Goal: Task Accomplishment & Management: Complete application form

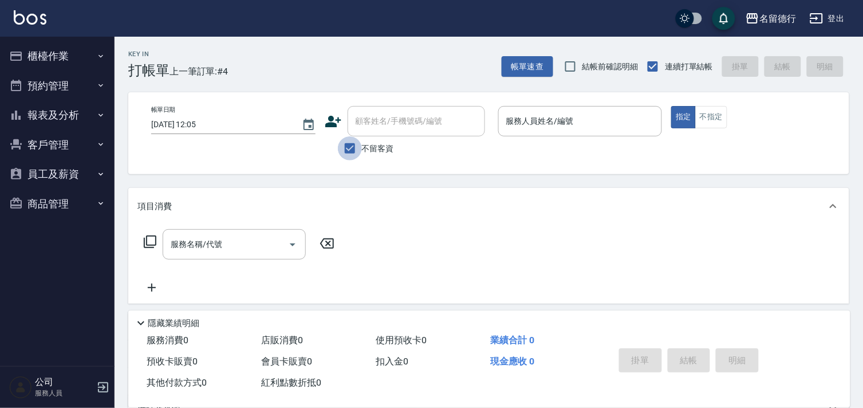
drag, startPoint x: 348, startPoint y: 152, endPoint x: 362, endPoint y: 137, distance: 20.3
click at [350, 151] on input "不留客資" at bounding box center [350, 148] width 24 height 24
checkbox input "false"
click at [374, 121] on div "顧客姓名/手機號碼/編號 顧客姓名/手機號碼/編號" at bounding box center [416, 121] width 137 height 30
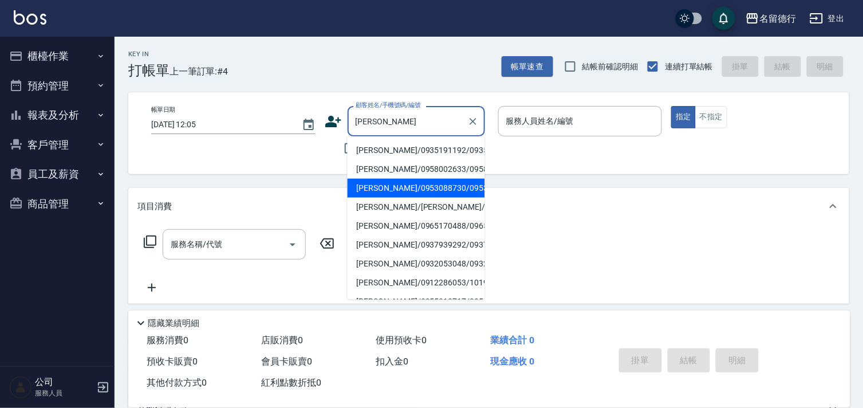
click at [398, 198] on li "[PERSON_NAME]/0953088730/0953088730" at bounding box center [416, 188] width 137 height 19
type input "[PERSON_NAME]/0953088730/0953088730"
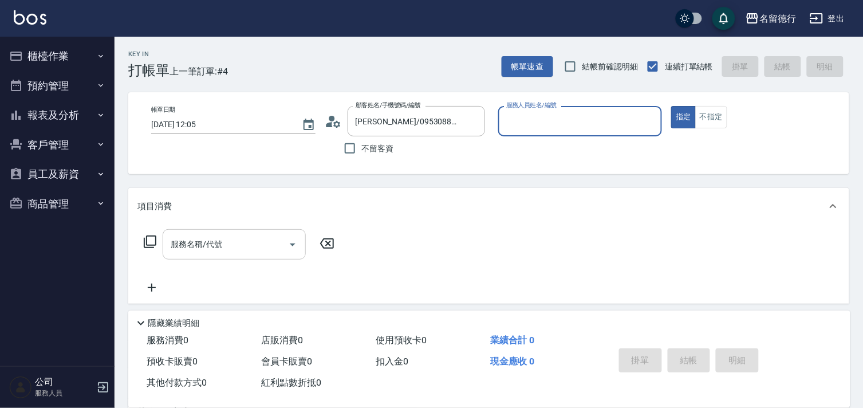
type input "[PERSON_NAME]-10"
click at [191, 244] on div "服務名稱/代號 服務名稱/代號" at bounding box center [234, 244] width 143 height 30
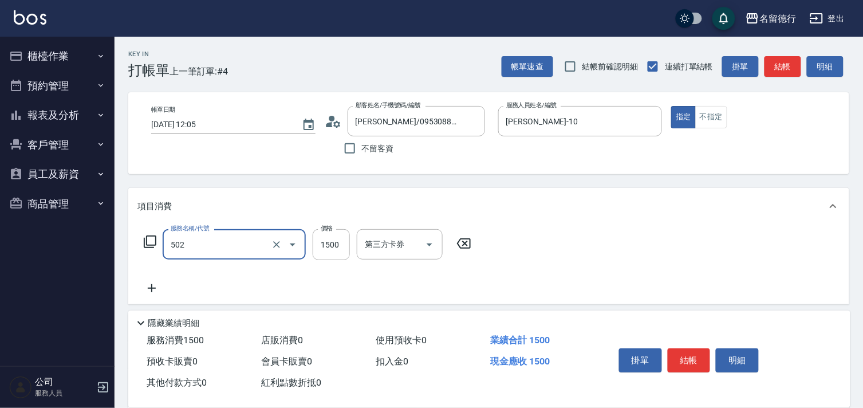
type input "染髮(502)"
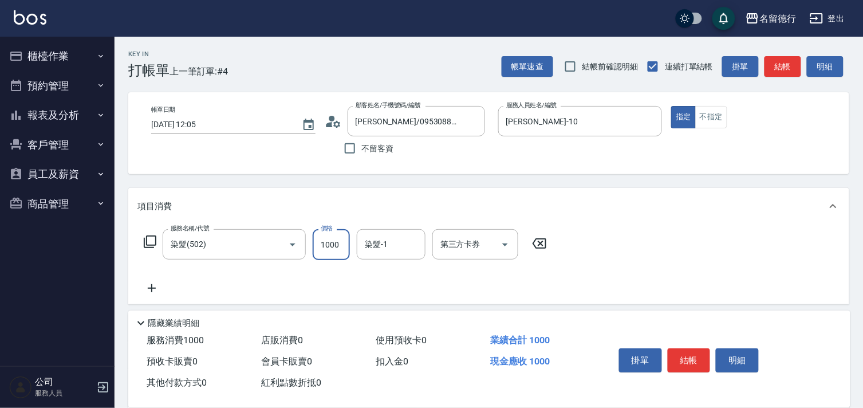
type input "1000"
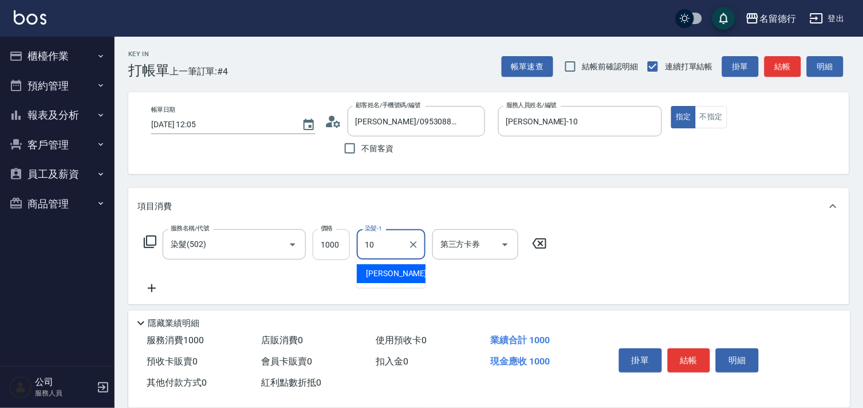
type input "[PERSON_NAME]-10"
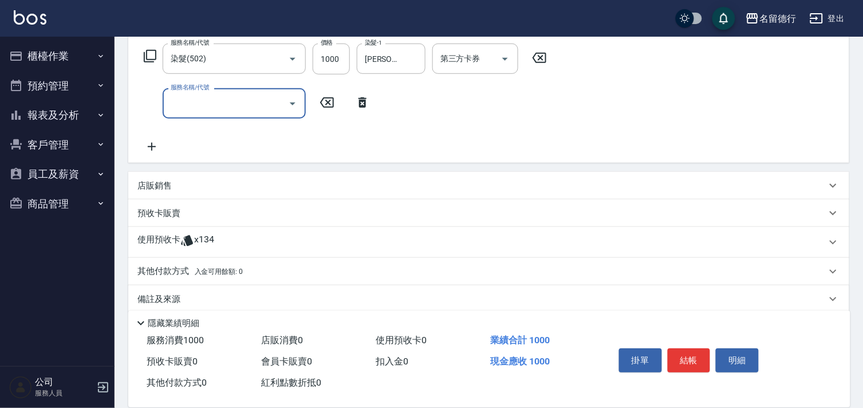
scroll to position [191, 0]
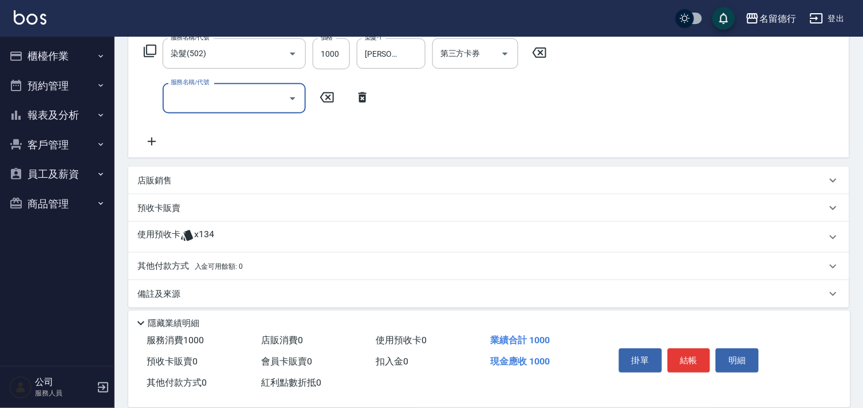
click at [161, 233] on p "使用預收卡" at bounding box center [158, 237] width 43 height 17
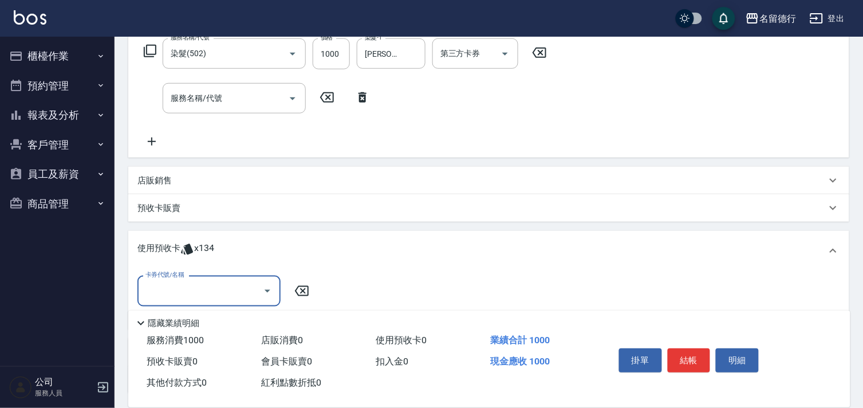
scroll to position [0, 0]
click at [162, 281] on input "卡券代號/名稱" at bounding box center [201, 291] width 116 height 20
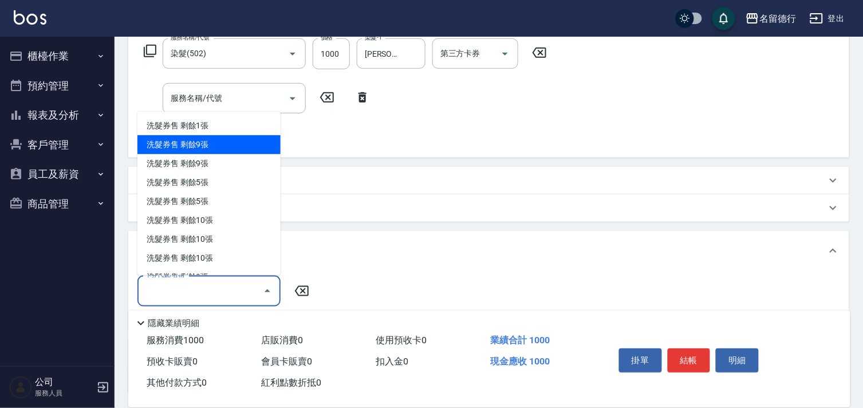
click at [175, 140] on div "洗髮券售 剩餘9張" at bounding box center [208, 144] width 143 height 19
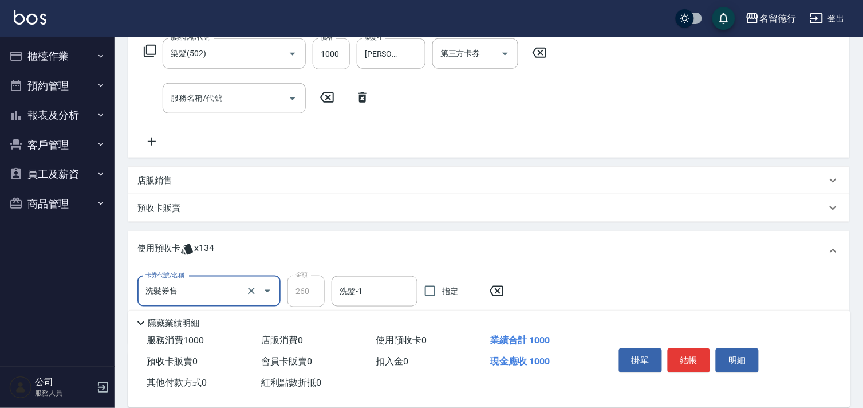
type input "洗髮券售"
click at [192, 294] on input "洗髮券售" at bounding box center [193, 291] width 101 height 20
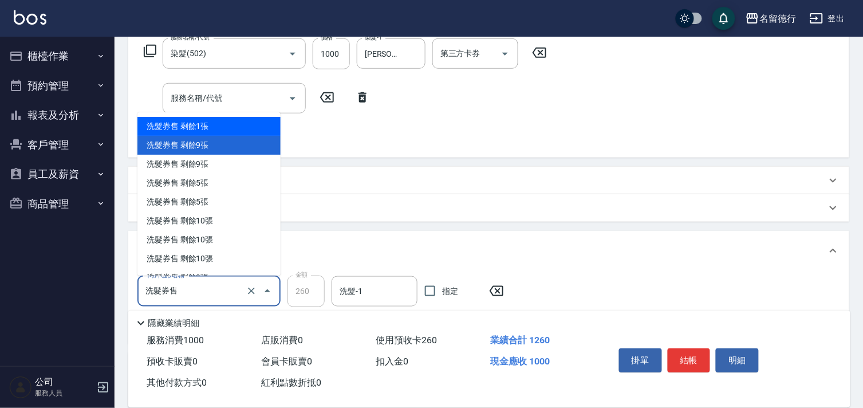
click at [174, 122] on div "洗髮券售 剩餘1張" at bounding box center [208, 126] width 143 height 19
type input "300"
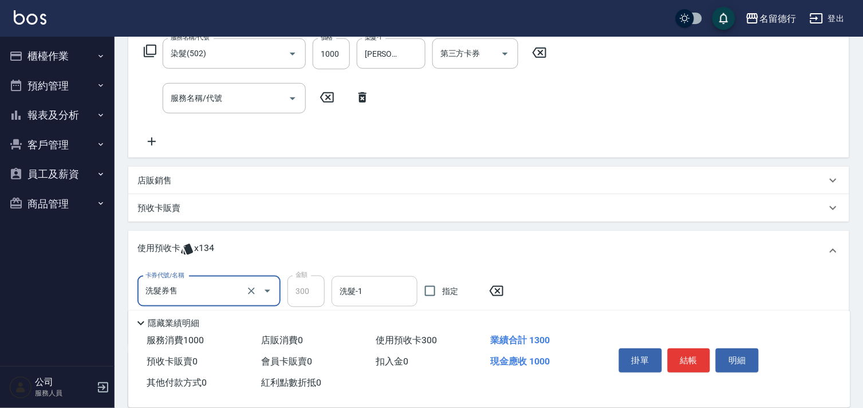
click at [362, 292] on div "洗髮-1 洗髮-1" at bounding box center [375, 291] width 86 height 30
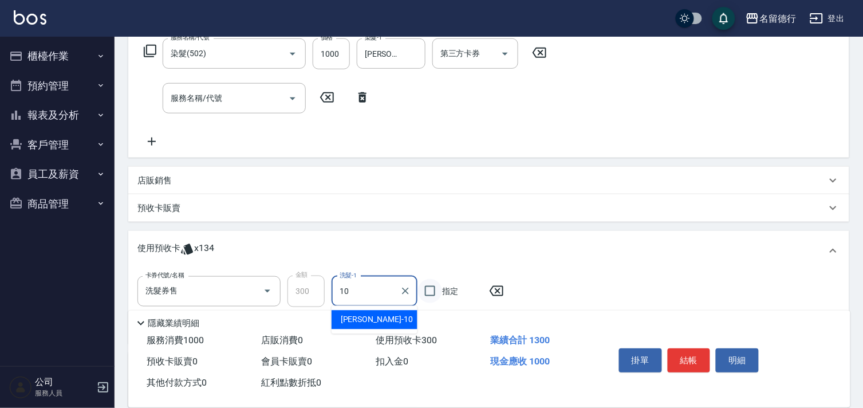
type input "[PERSON_NAME]-10"
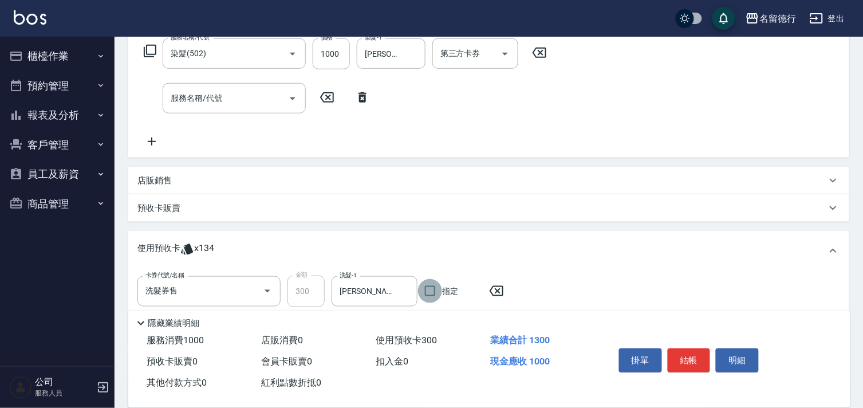
click at [431, 292] on input "指定" at bounding box center [430, 291] width 24 height 24
checkbox input "true"
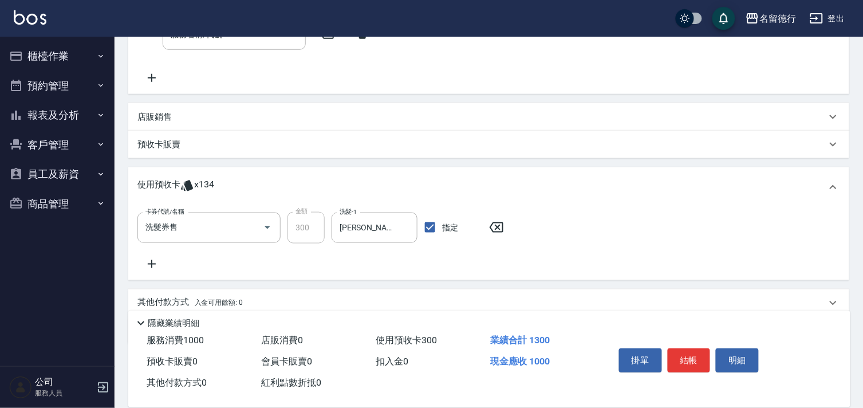
click at [151, 262] on icon at bounding box center [151, 264] width 29 height 14
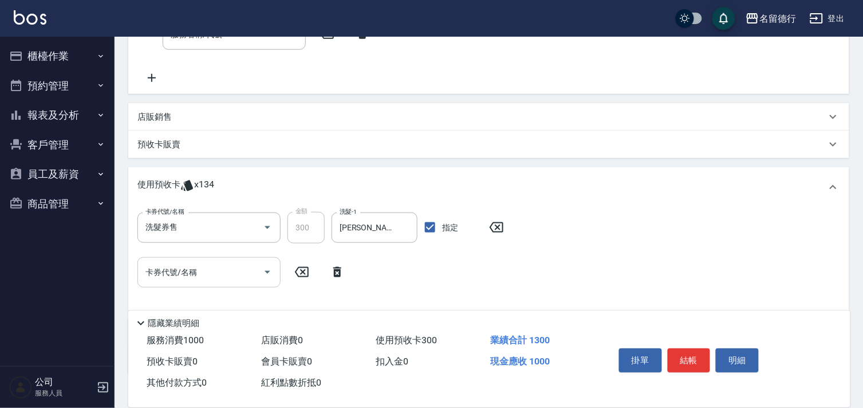
click at [160, 274] on div "卡券代號/名稱 卡券代號/名稱" at bounding box center [208, 272] width 143 height 30
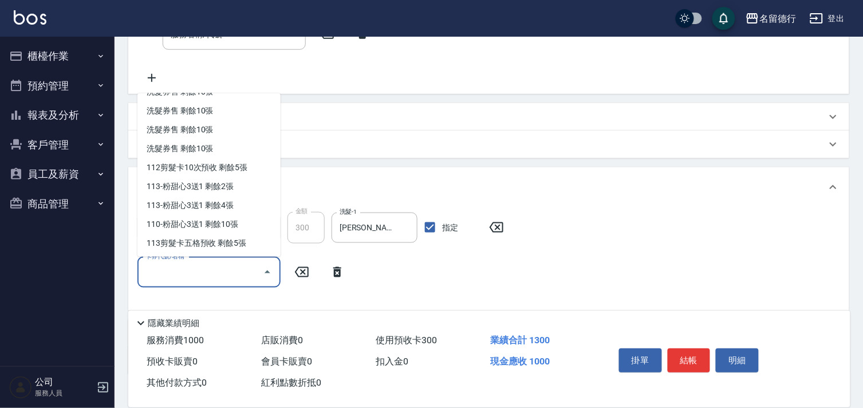
scroll to position [167, 0]
click at [185, 186] on div "113-粉甜心3送1 剩餘2張" at bounding box center [208, 185] width 143 height 19
type input "113-粉甜心3送1"
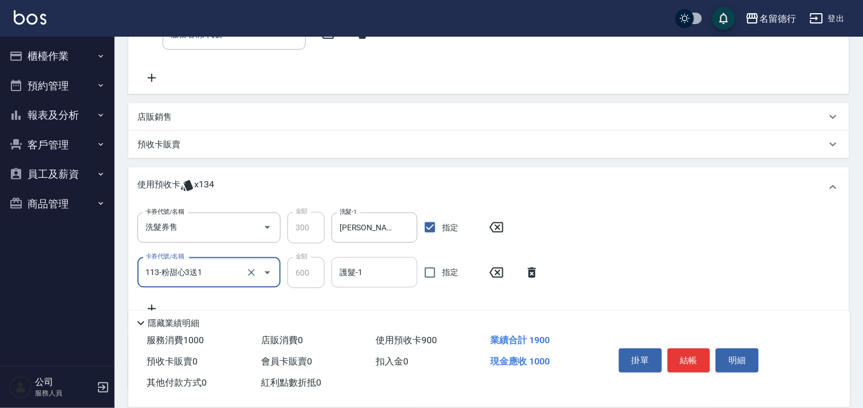
click at [352, 272] on div "護髮-1 護髮-1" at bounding box center [375, 272] width 86 height 30
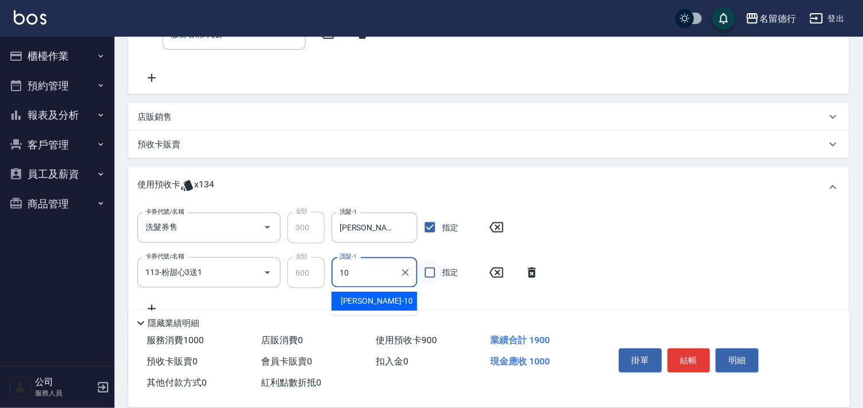
type input "[PERSON_NAME]-10"
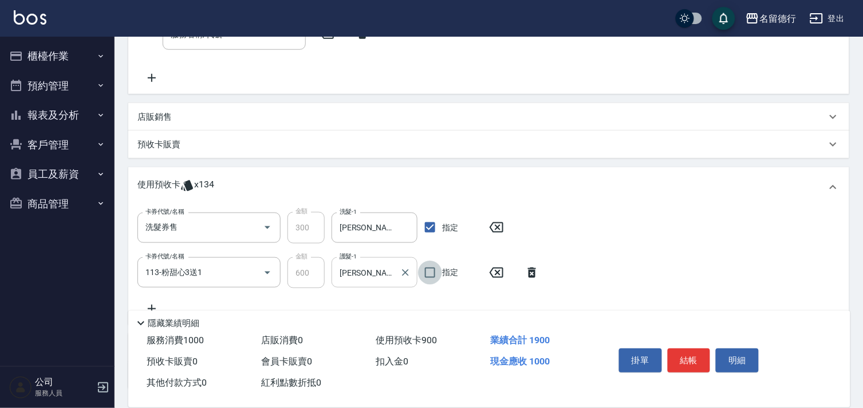
click at [428, 274] on input "指定" at bounding box center [430, 273] width 24 height 24
checkbox input "true"
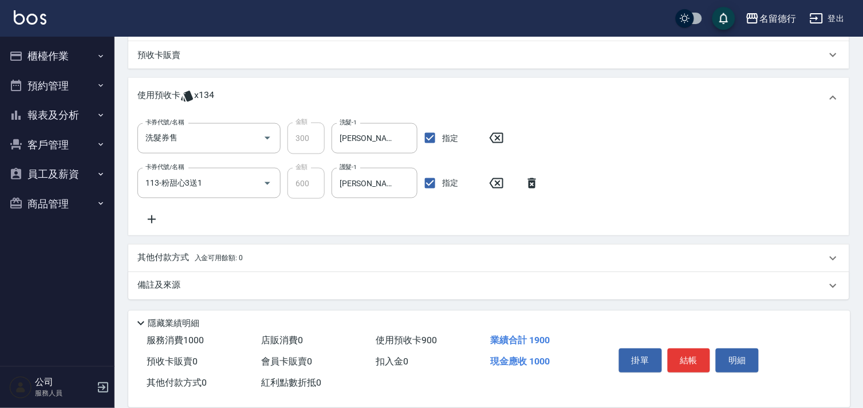
click at [160, 259] on p "其他付款方式 入金可用餘額: 0" at bounding box center [189, 258] width 105 height 13
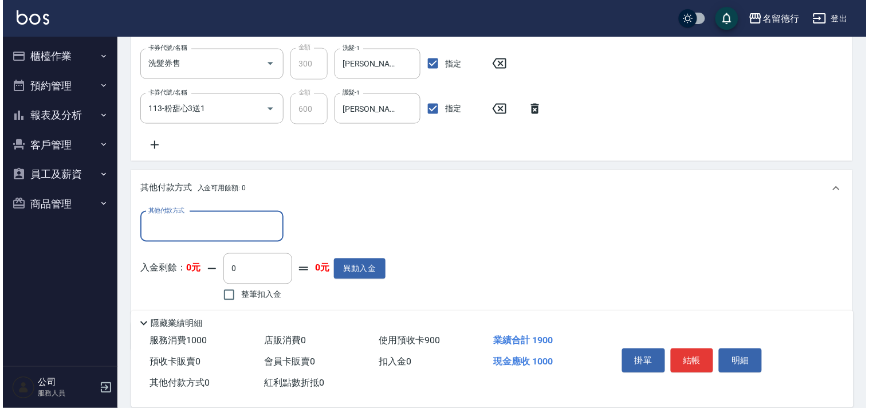
scroll to position [469, 0]
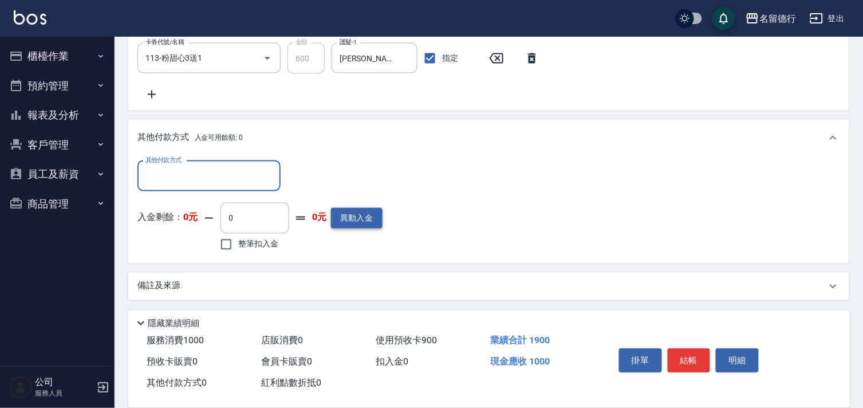
click at [341, 219] on button "異動入金" at bounding box center [357, 218] width 52 height 21
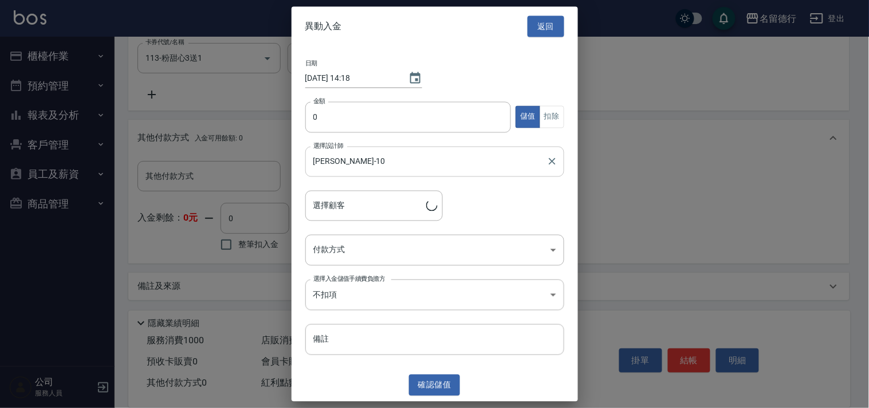
type input "[PERSON_NAME]/0953088730/0953088730"
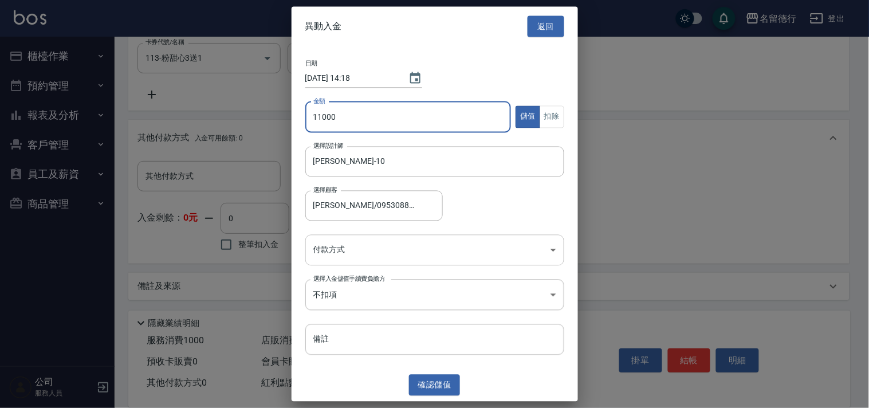
type input "11000"
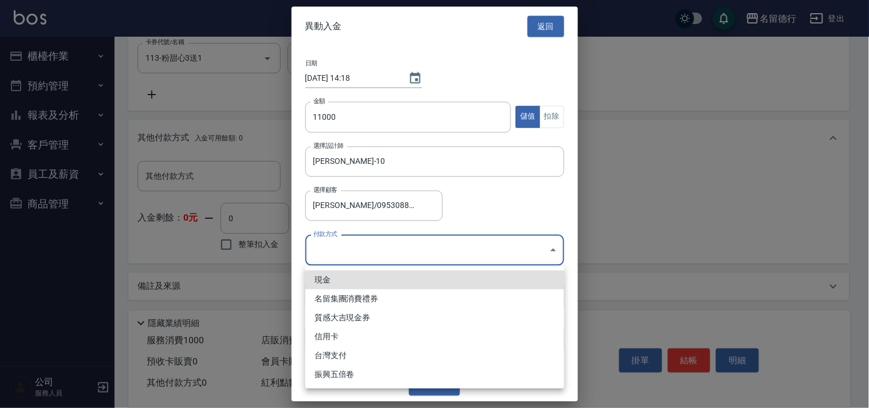
click at [313, 278] on li "現金" at bounding box center [434, 279] width 259 height 19
type input "現金"
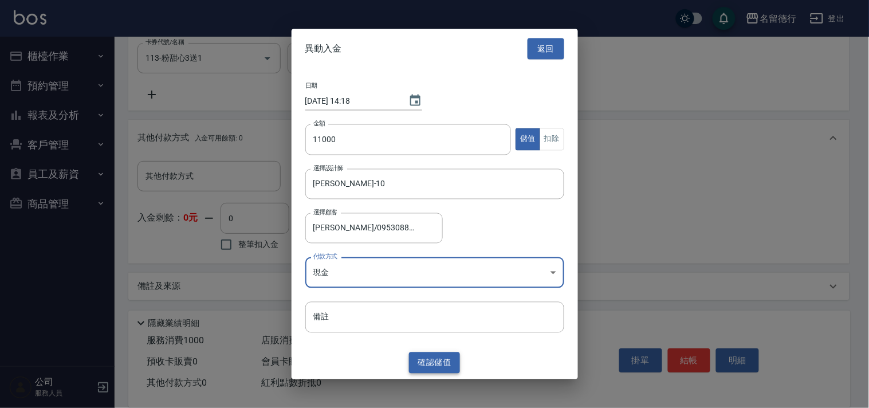
click at [416, 363] on button "確認 儲值" at bounding box center [435, 362] width 52 height 21
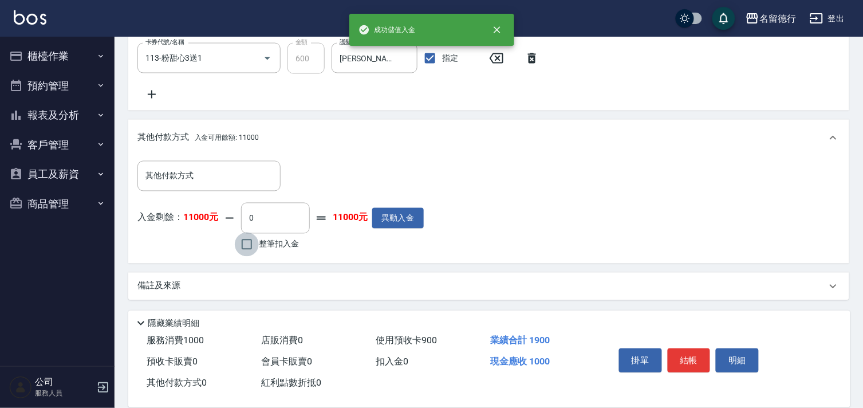
click at [250, 245] on input "整筆扣入金" at bounding box center [247, 245] width 24 height 24
checkbox input "true"
type input "1000"
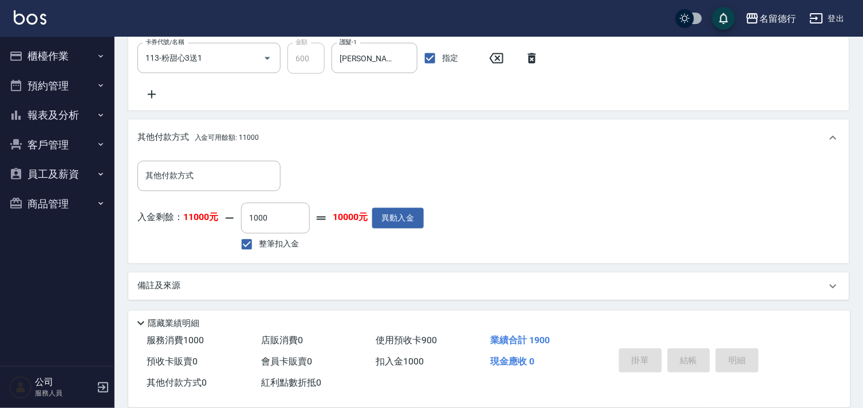
type input "[DATE] 14:18"
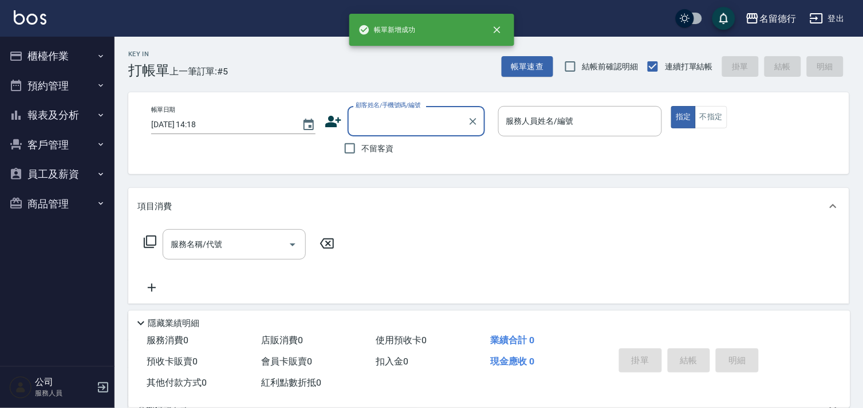
scroll to position [0, 0]
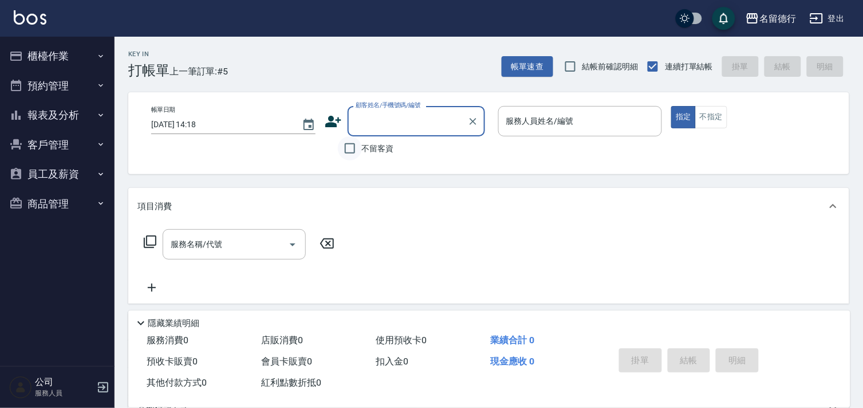
click at [352, 151] on input "不留客資" at bounding box center [350, 148] width 24 height 24
checkbox input "true"
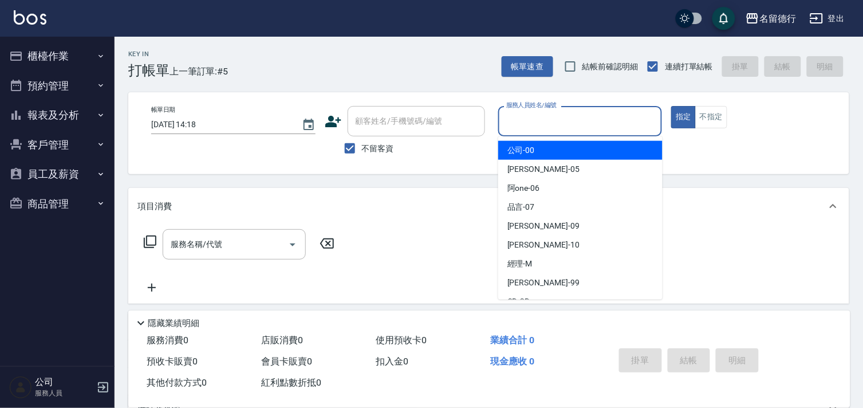
click at [528, 121] on input "服務人員姓名/編號" at bounding box center [581, 121] width 154 height 20
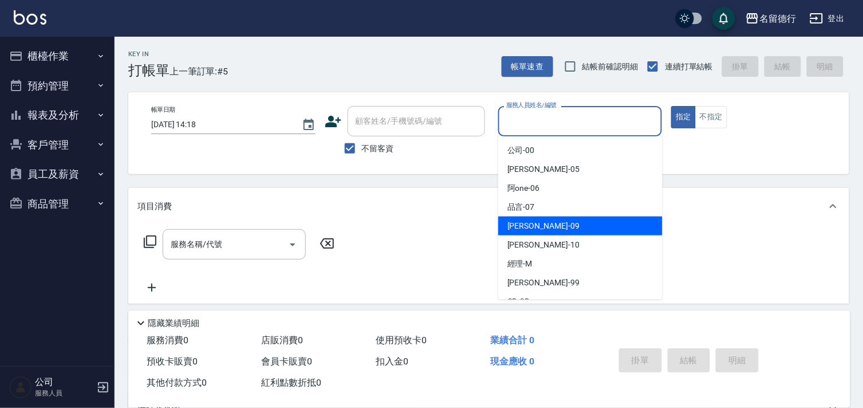
click at [517, 220] on span "[PERSON_NAME] -09" at bounding box center [544, 226] width 72 height 12
type input "[PERSON_NAME]-09"
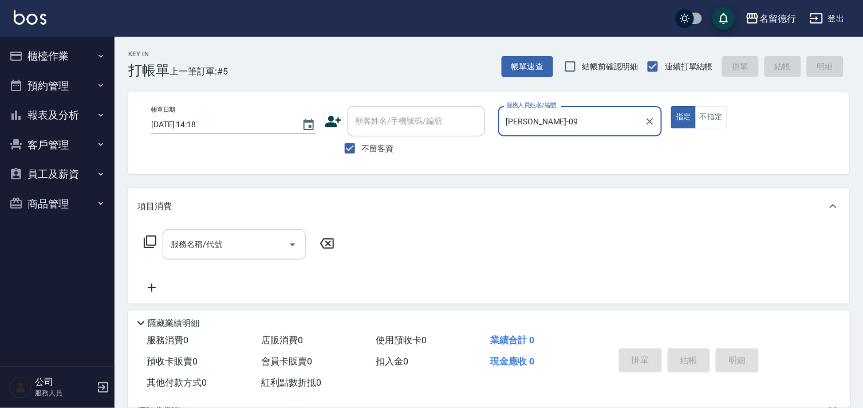
click at [241, 239] on input "服務名稱/代號" at bounding box center [226, 244] width 116 height 20
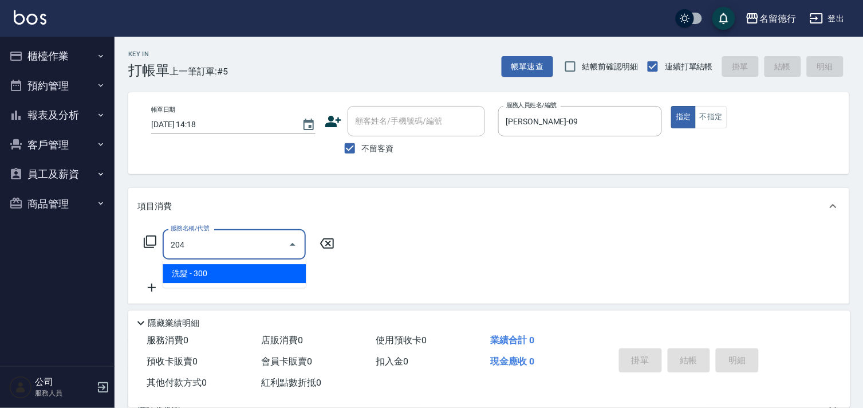
click at [239, 278] on span "洗髮 - 300" at bounding box center [234, 273] width 143 height 19
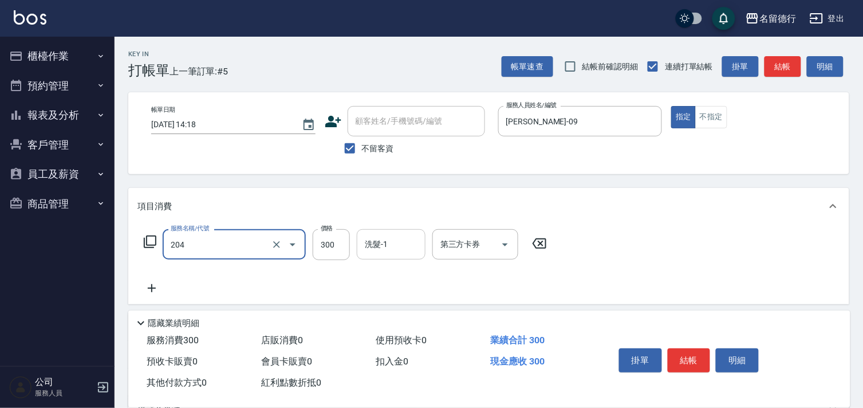
type input "洗髮(204)"
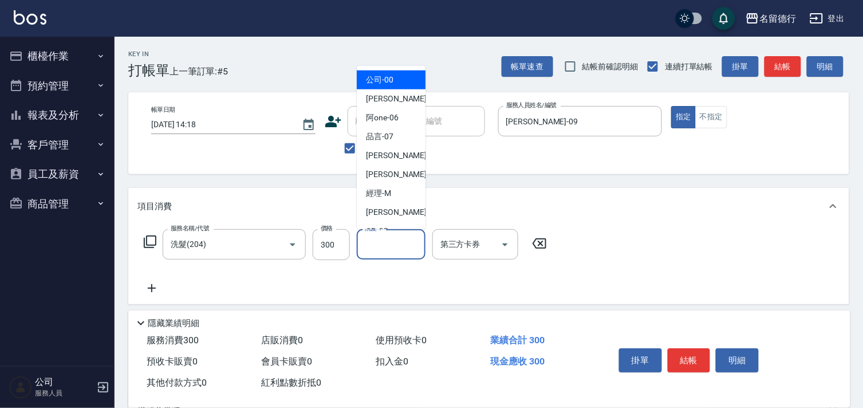
click at [390, 249] on input "洗髮-1" at bounding box center [391, 244] width 58 height 20
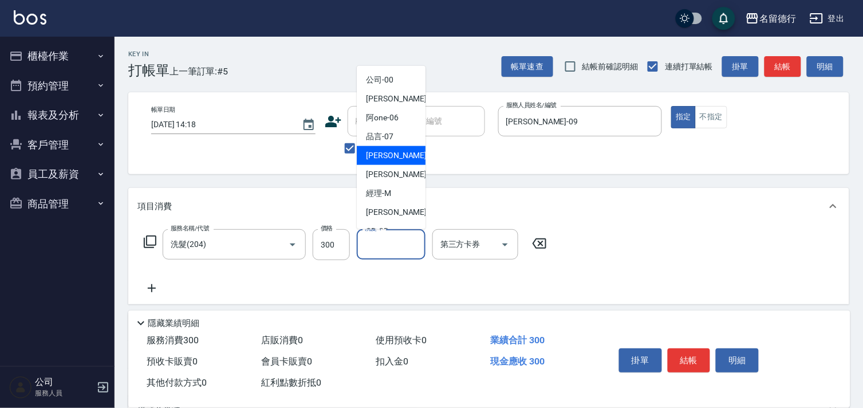
click at [384, 162] on div "[PERSON_NAME] -09" at bounding box center [391, 155] width 69 height 19
type input "[PERSON_NAME]-09"
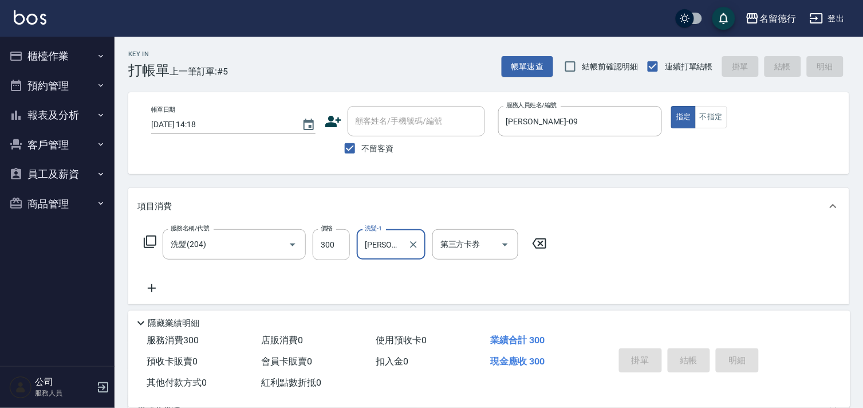
type input "[DATE] 14:39"
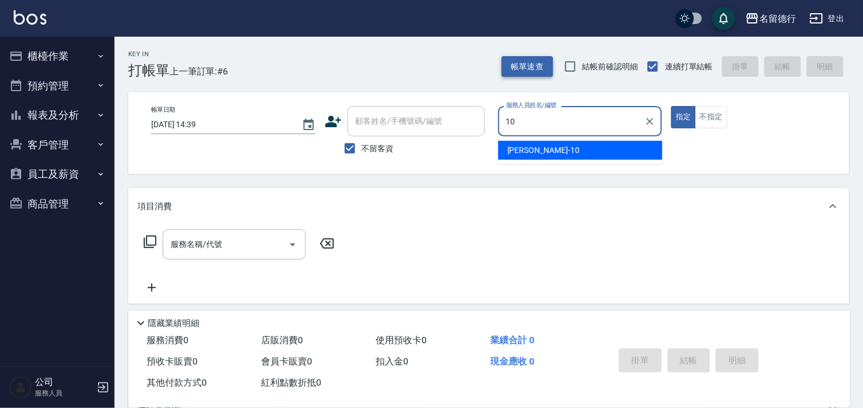
type input "[PERSON_NAME]-10"
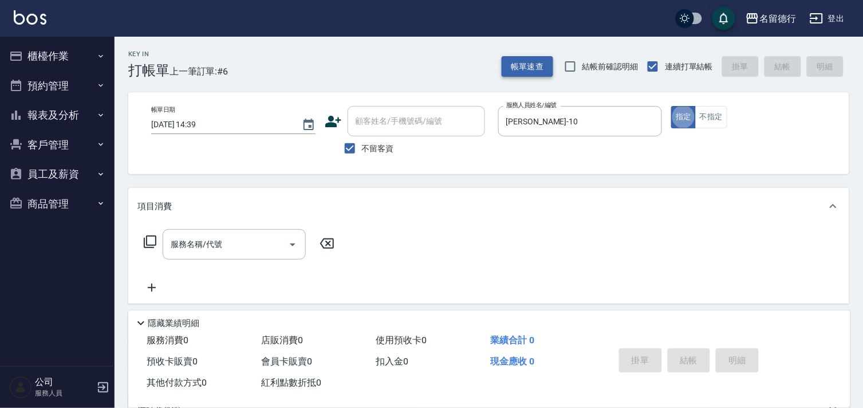
type button "true"
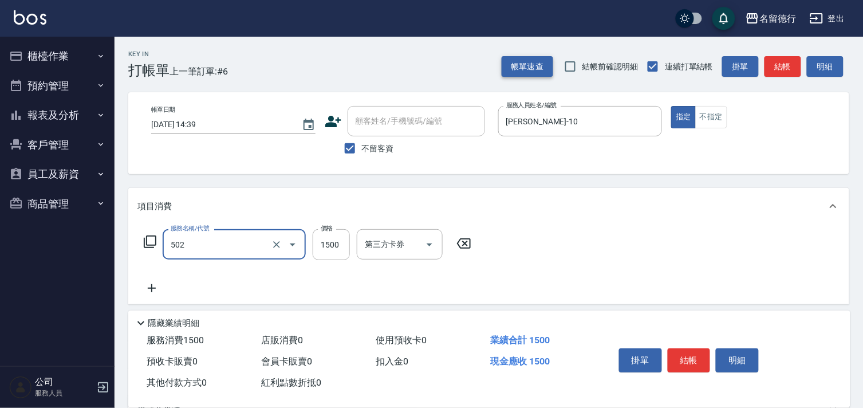
type input "染髮(502)"
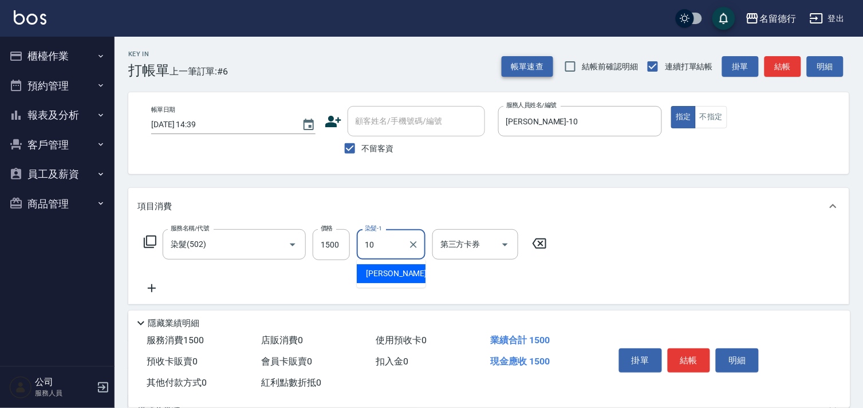
type input "[PERSON_NAME]-10"
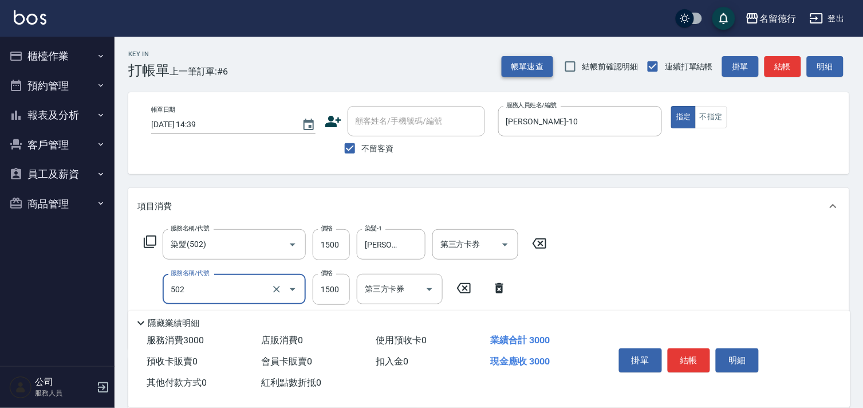
type input "染髮(502)"
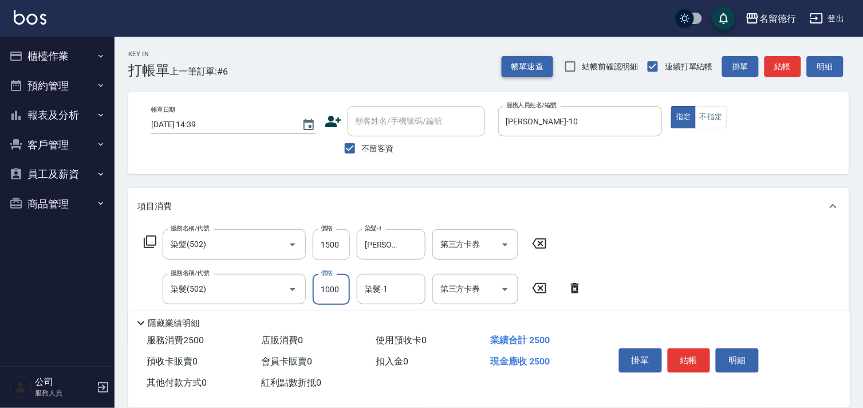
type input "1000"
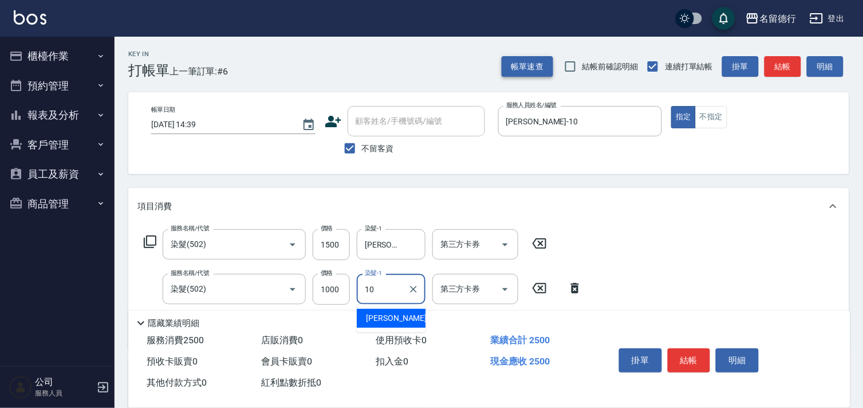
type input "[PERSON_NAME]-10"
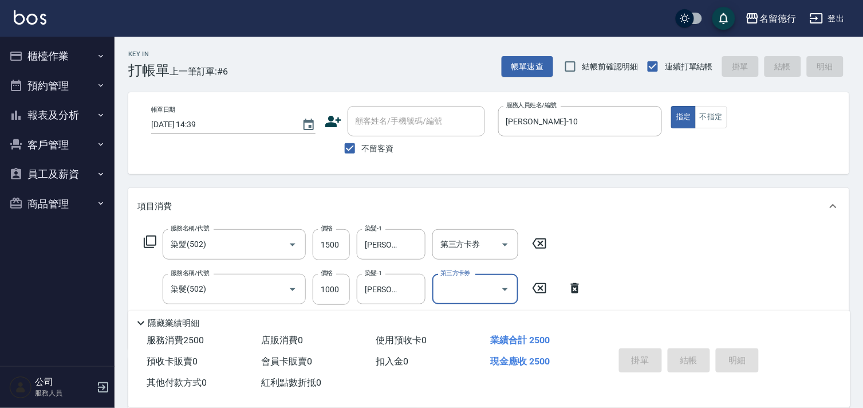
type input "[DATE] 14:57"
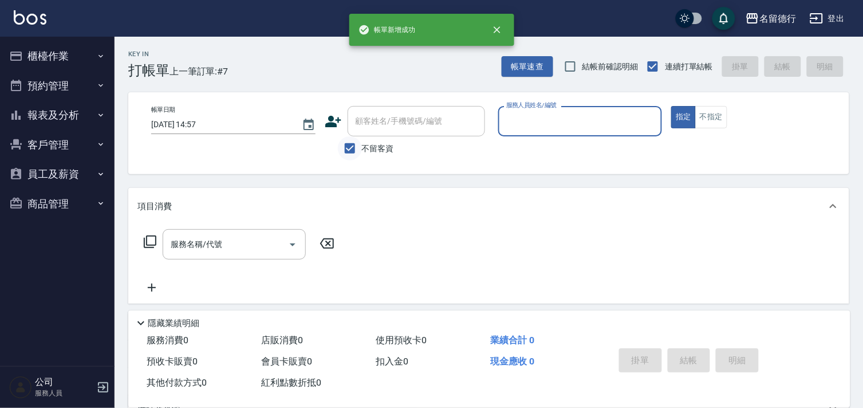
click at [344, 152] on input "不留客資" at bounding box center [350, 148] width 24 height 24
checkbox input "false"
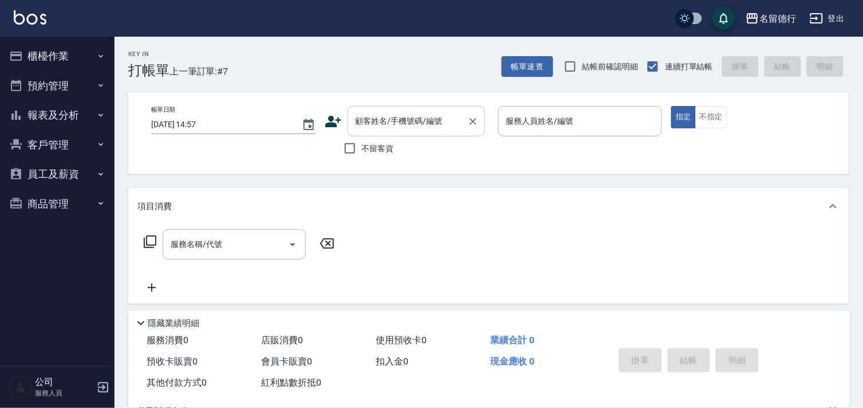
click at [364, 119] on div "顧客姓名/手機號碼/編號 顧客姓名/手機號碼/編號" at bounding box center [416, 121] width 137 height 30
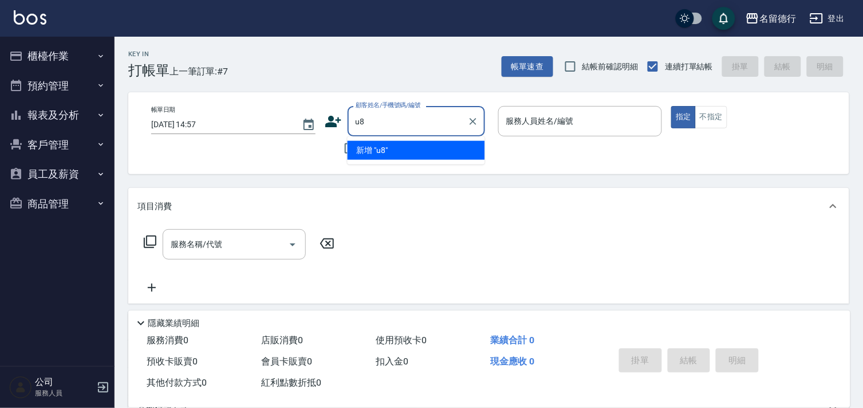
type input "u"
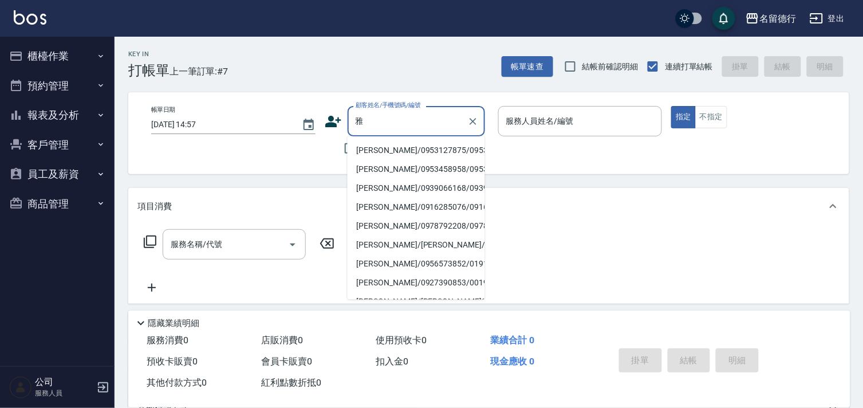
click at [384, 159] on li "[PERSON_NAME]/0953127875/0953127875" at bounding box center [416, 150] width 137 height 19
type input "[PERSON_NAME]/0953127875/0953127875"
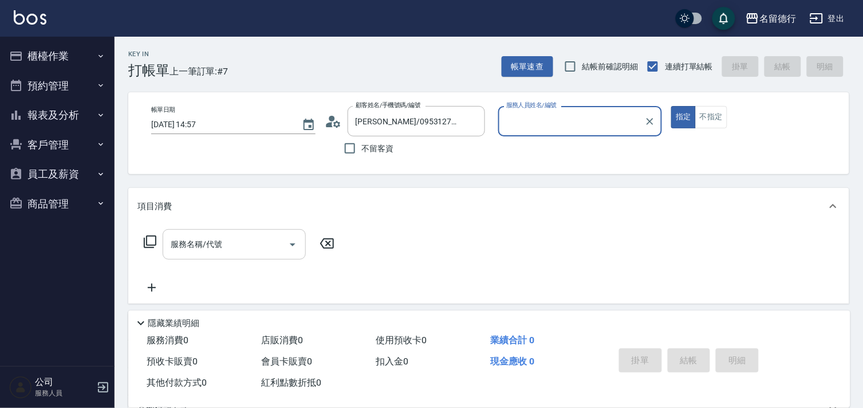
type input "[PERSON_NAME]-10"
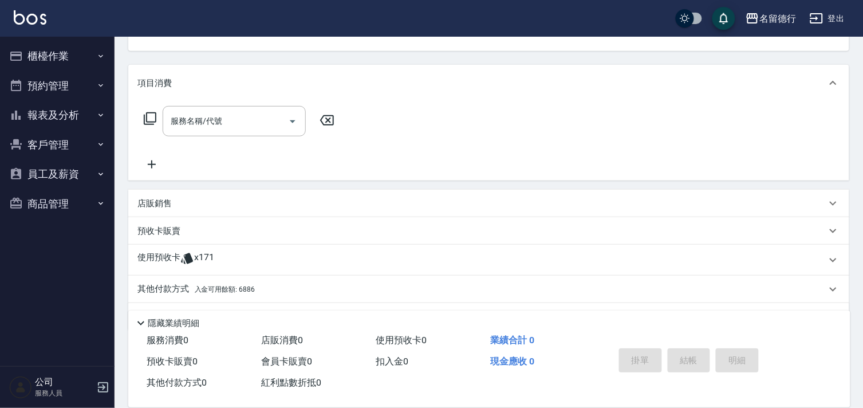
scroll to position [154, 0]
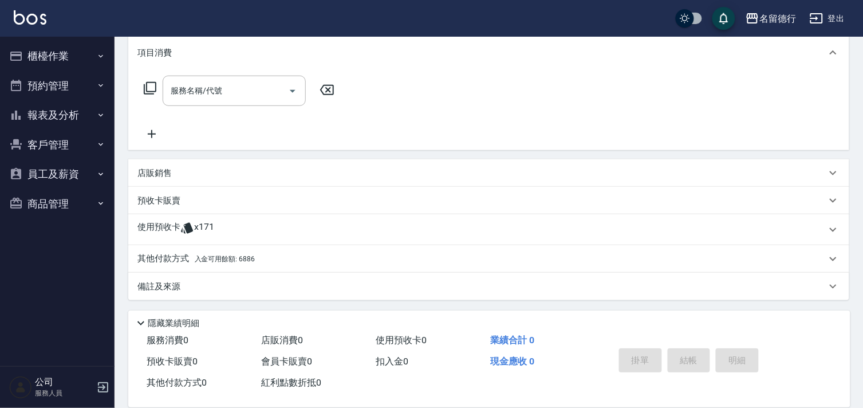
click at [184, 230] on icon at bounding box center [187, 228] width 14 height 14
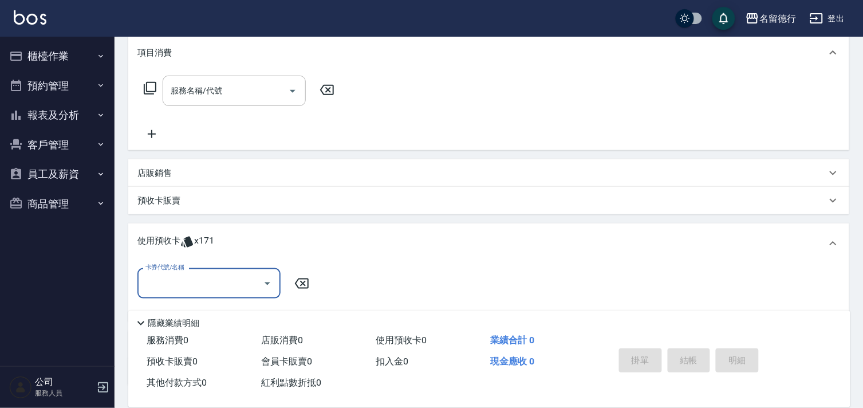
scroll to position [0, 0]
click at [168, 278] on input "卡券代號/名稱" at bounding box center [201, 283] width 116 height 20
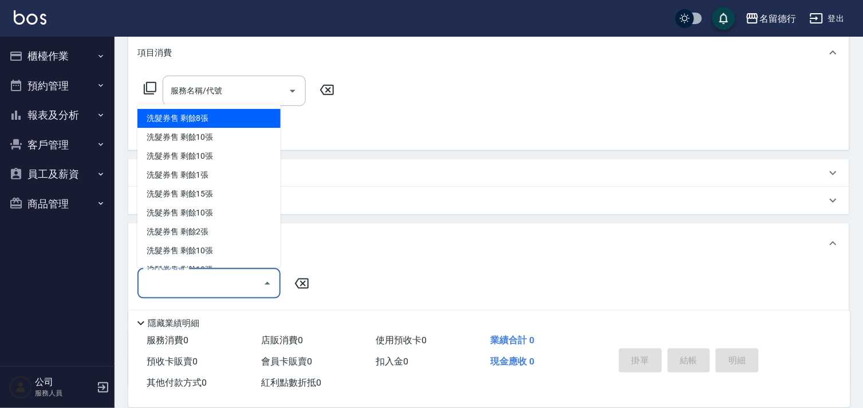
click at [182, 118] on div "洗髮券售 剩餘8張" at bounding box center [208, 118] width 143 height 19
type input "洗髮券售"
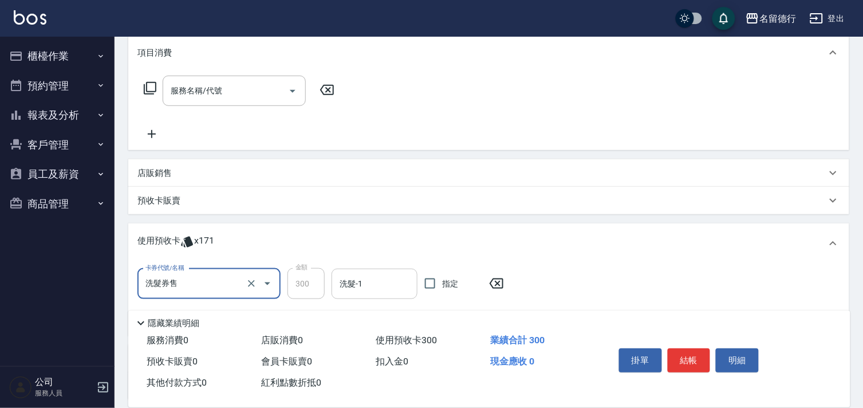
click at [353, 285] on div "洗髮-1 洗髮-1" at bounding box center [375, 284] width 86 height 30
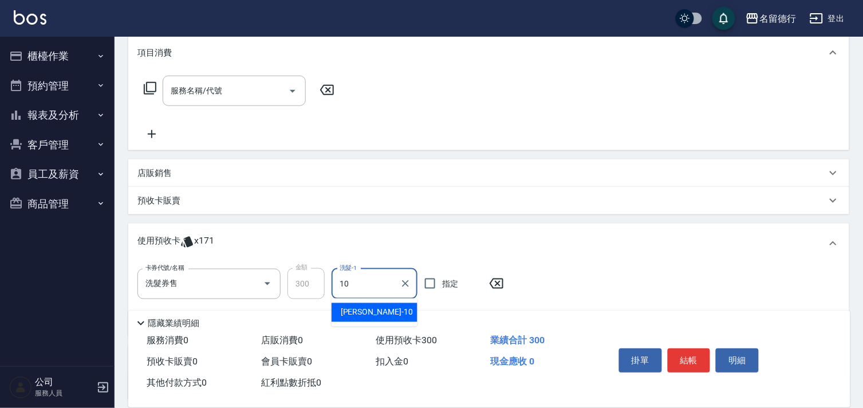
type input "[PERSON_NAME]-10"
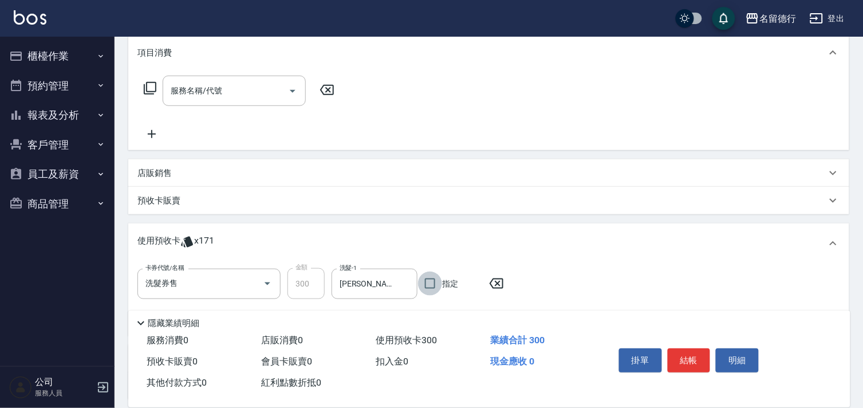
click at [430, 285] on input "指定" at bounding box center [430, 284] width 24 height 24
checkbox input "true"
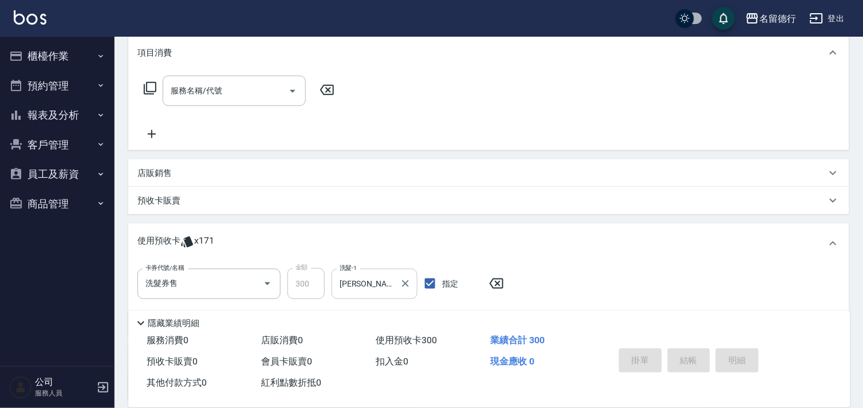
type input "[DATE] 14:58"
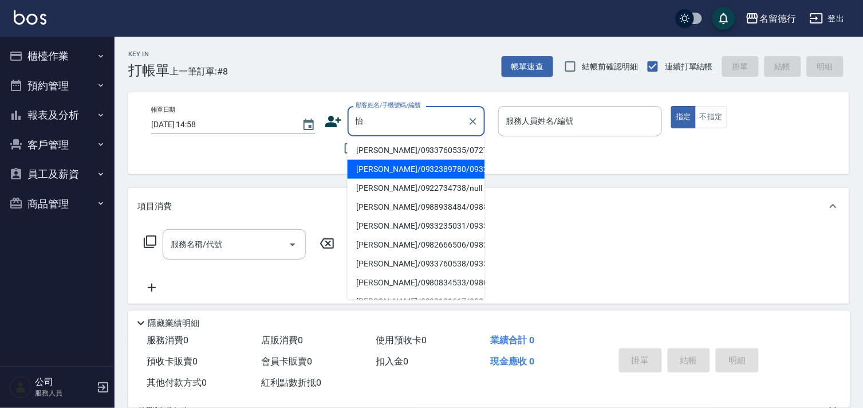
click at [380, 179] on li "[PERSON_NAME]/0932389780/0932389780" at bounding box center [416, 169] width 137 height 19
type input "[PERSON_NAME]/0932389780/0932389780"
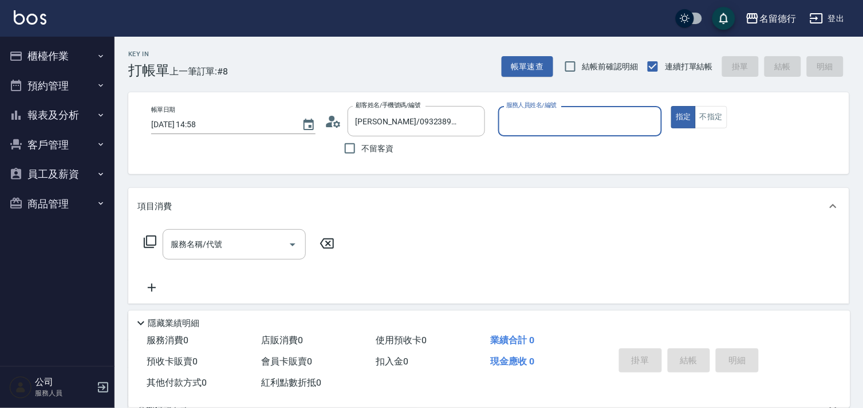
type input "[PERSON_NAME]-10"
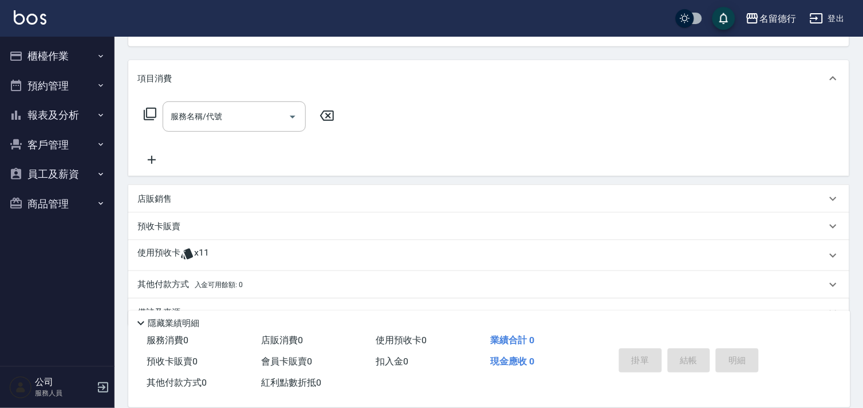
scroll to position [154, 0]
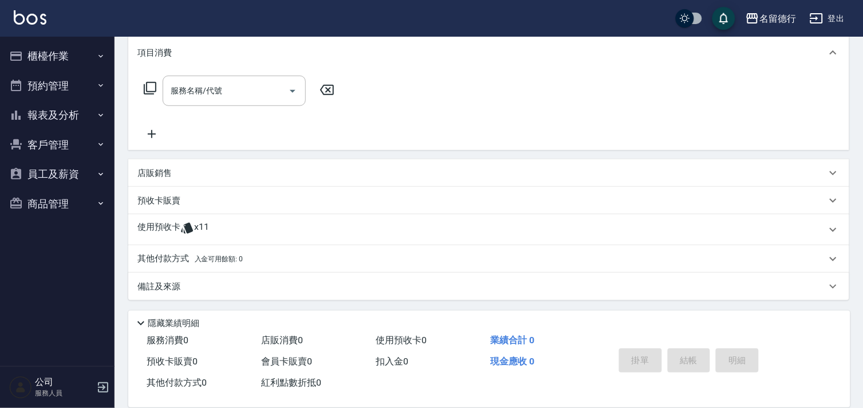
click at [172, 230] on p "使用預收卡" at bounding box center [158, 229] width 43 height 17
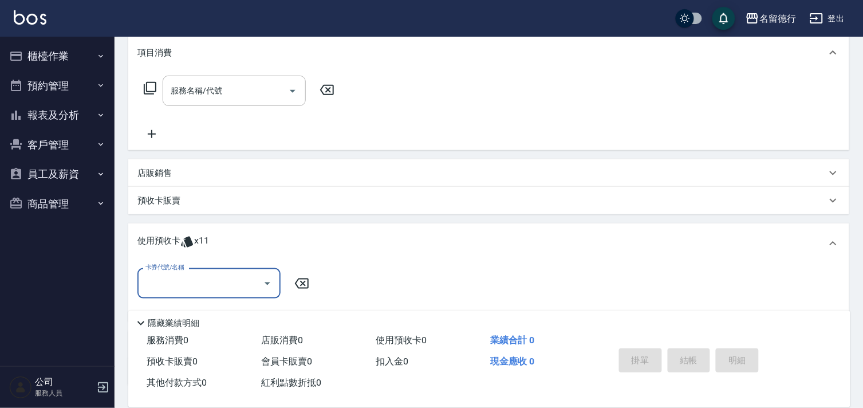
scroll to position [0, 0]
click at [179, 291] on input "卡券代號/名稱" at bounding box center [201, 283] width 116 height 20
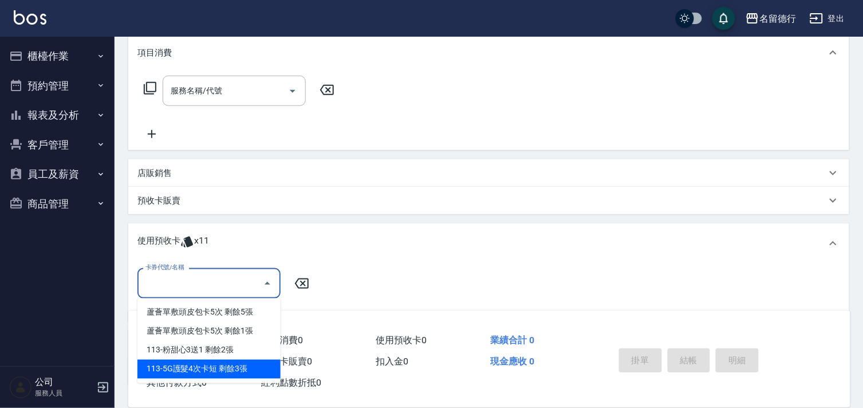
click at [162, 363] on div "113-5G護髮4次卡短 剩餘3張" at bounding box center [208, 369] width 143 height 19
type input "113-5G護髮4次卡短"
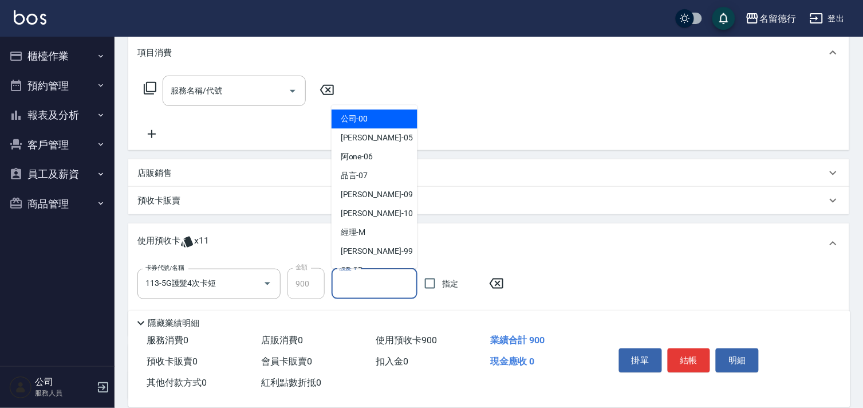
click at [370, 278] on input "護髮-1" at bounding box center [375, 284] width 76 height 20
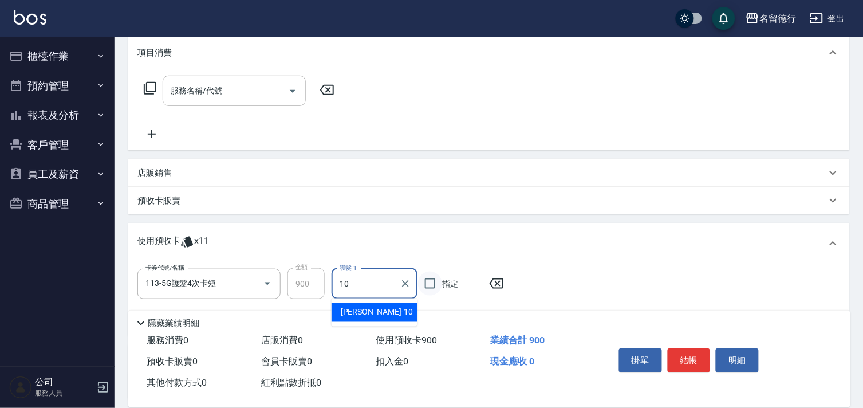
type input "[PERSON_NAME]-10"
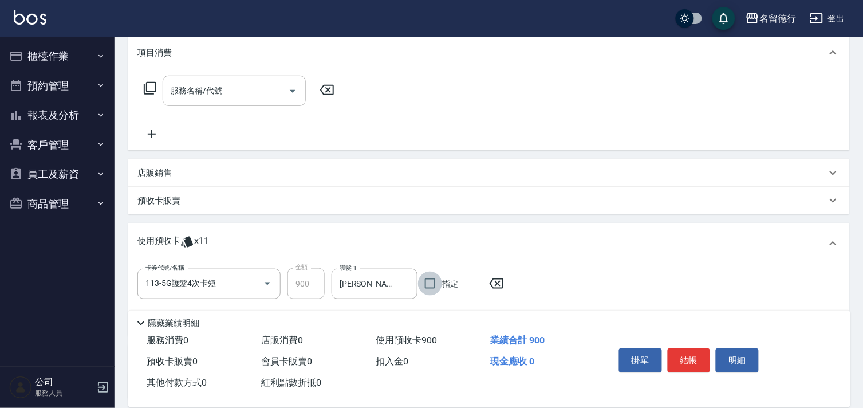
click at [427, 282] on input "指定" at bounding box center [430, 284] width 24 height 24
checkbox input "true"
